Goal: Information Seeking & Learning: Learn about a topic

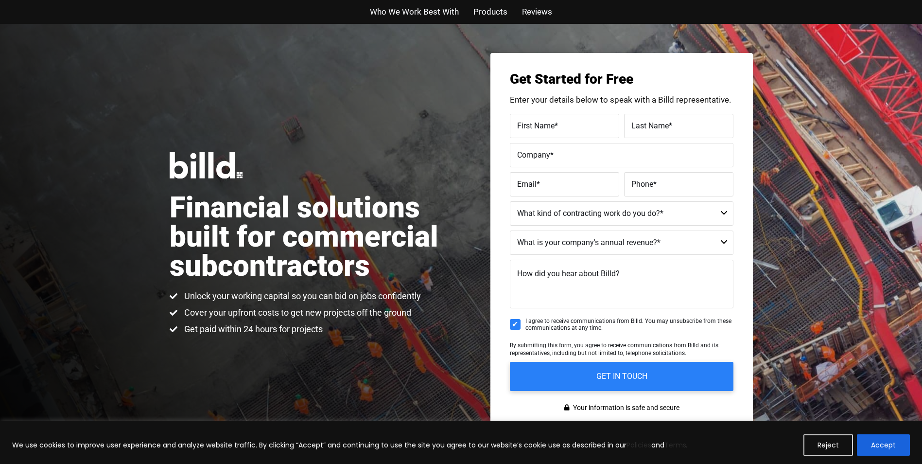
click at [398, 8] on span "Who We Work Best With" at bounding box center [414, 12] width 89 height 14
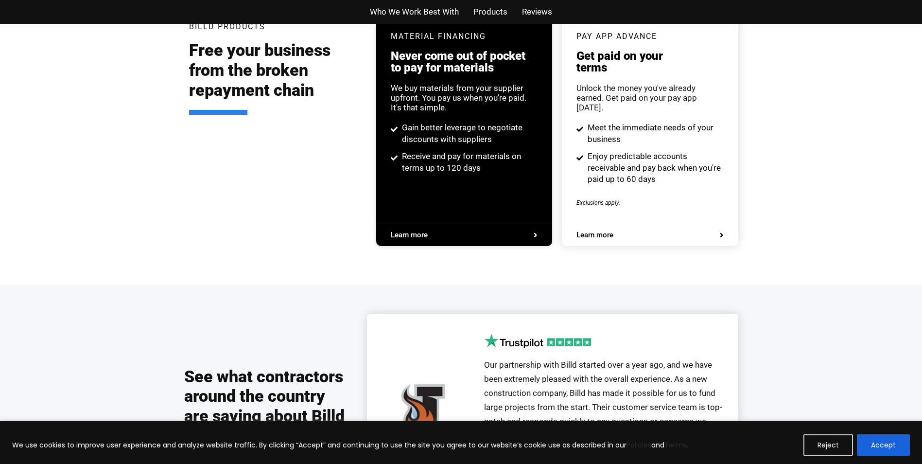
scroll to position [2127, 0]
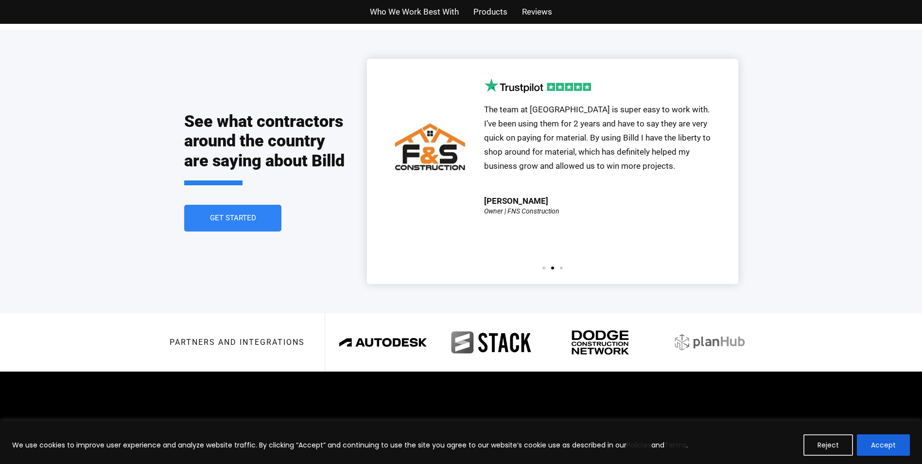
scroll to position [2208, 0]
